Goal: Navigation & Orientation: Find specific page/section

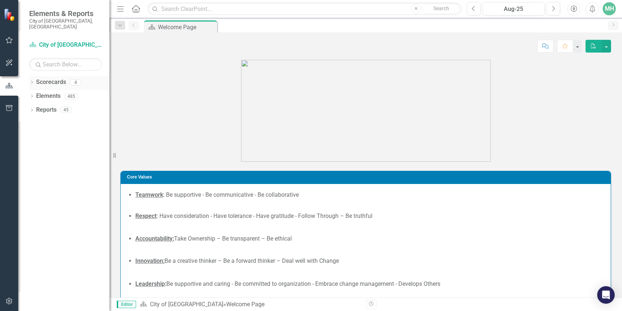
click at [34, 81] on icon "Dropdown" at bounding box center [31, 83] width 5 height 4
click at [53, 106] on link "Budget Initiatives" at bounding box center [74, 110] width 69 height 8
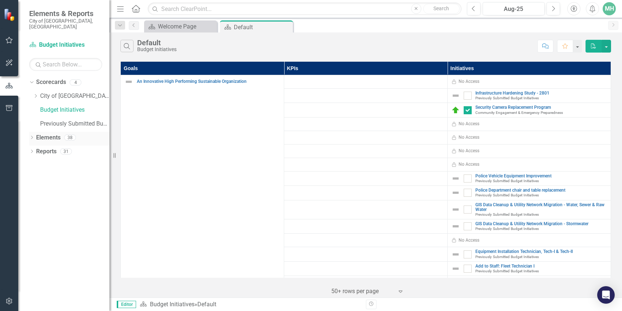
click at [32, 135] on div "Dropdown" at bounding box center [31, 138] width 5 height 6
click at [34, 178] on icon "Dropdown" at bounding box center [35, 180] width 5 height 4
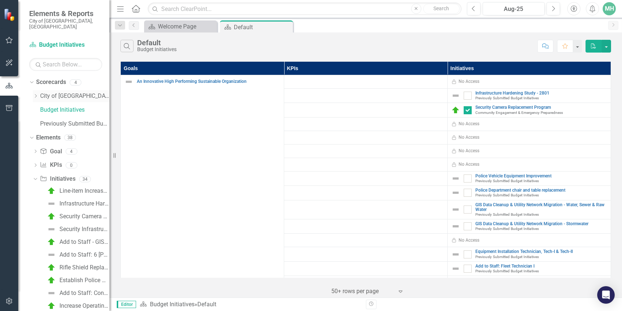
click at [38, 94] on icon "Dropdown" at bounding box center [35, 96] width 5 height 4
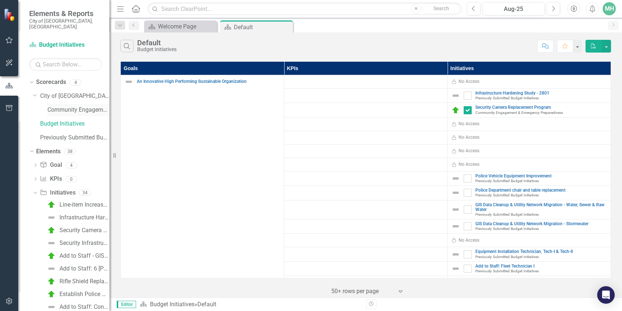
click at [62, 106] on link "Community Engagement & Emergency Preparedness" at bounding box center [78, 110] width 62 height 8
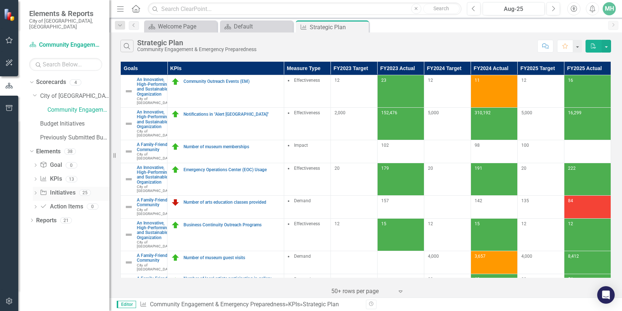
click at [34, 191] on icon "Dropdown" at bounding box center [35, 193] width 5 height 4
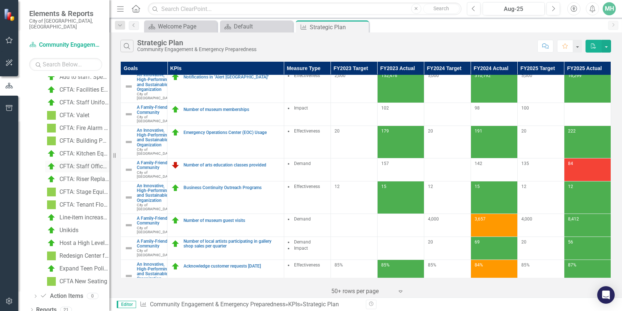
scroll to position [231, 0]
click at [88, 201] on div "CFTA: Tenant Flooring Improvements" at bounding box center [84, 204] width 50 height 7
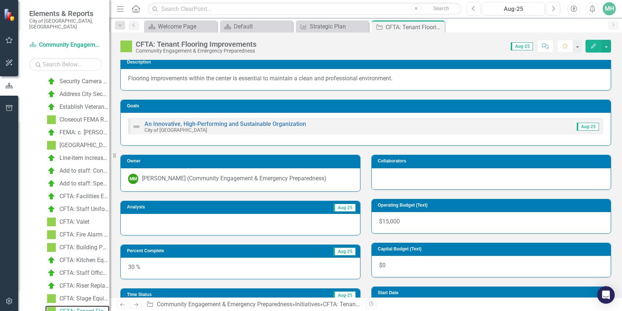
scroll to position [6, 0]
